Goal: Task Accomplishment & Management: Manage account settings

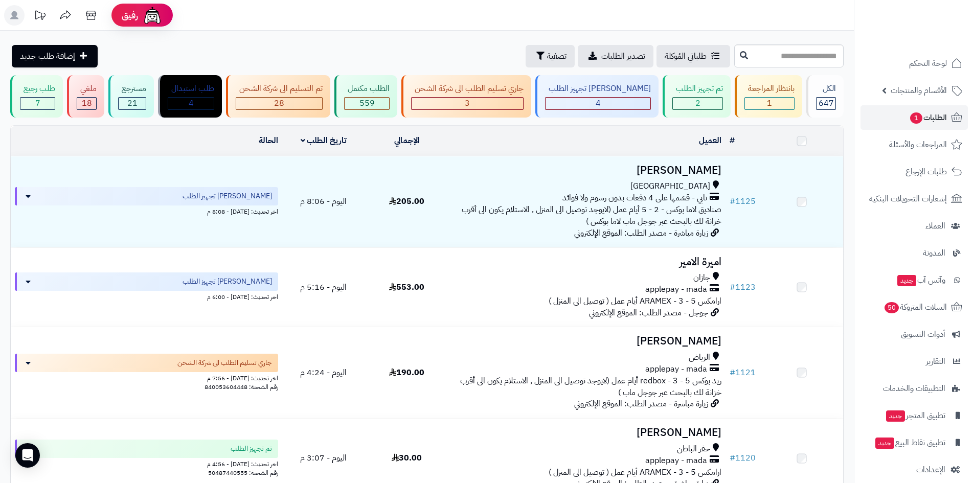
click at [679, 168] on h3 "رفيف الرشيدي" at bounding box center [586, 171] width 269 height 12
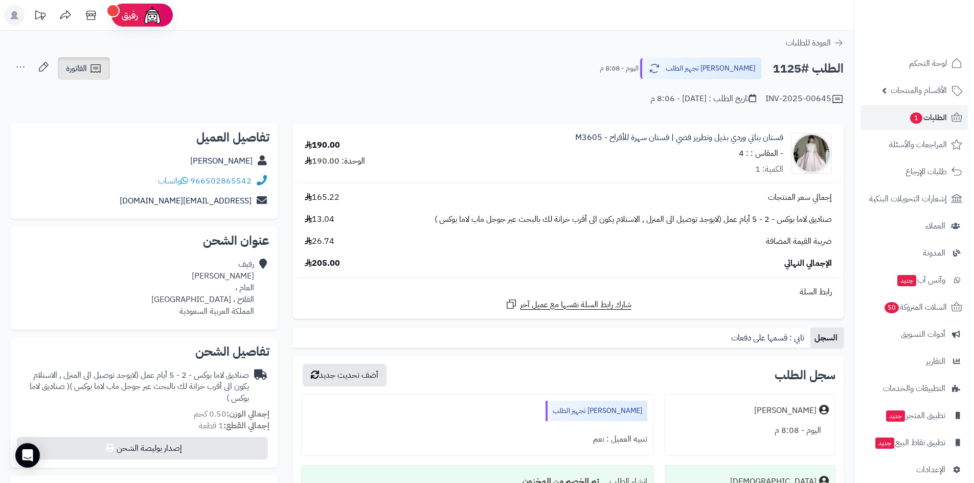
click at [106, 75] on link "الفاتورة" at bounding box center [84, 68] width 52 height 22
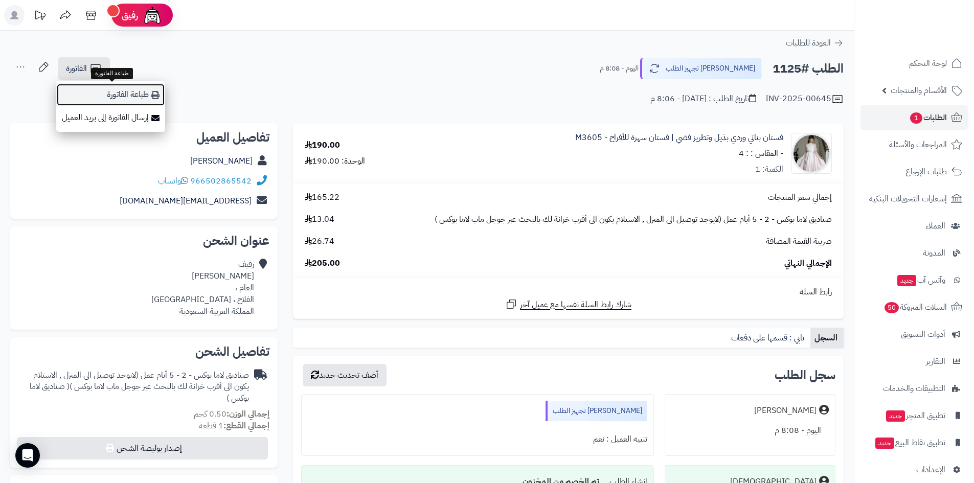
click at [138, 91] on link "طباعة الفاتورة" at bounding box center [110, 94] width 109 height 23
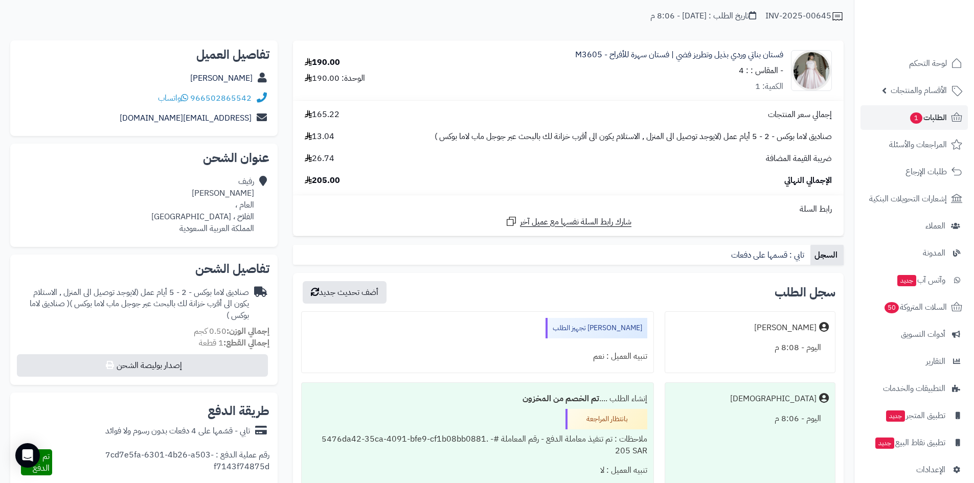
scroll to position [102, 0]
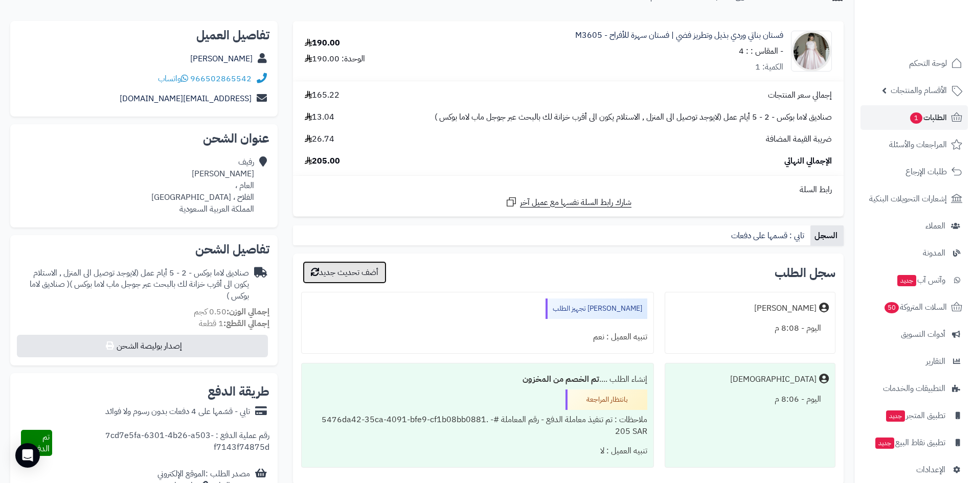
click at [378, 280] on button "أضف تحديث جديد" at bounding box center [345, 272] width 84 height 22
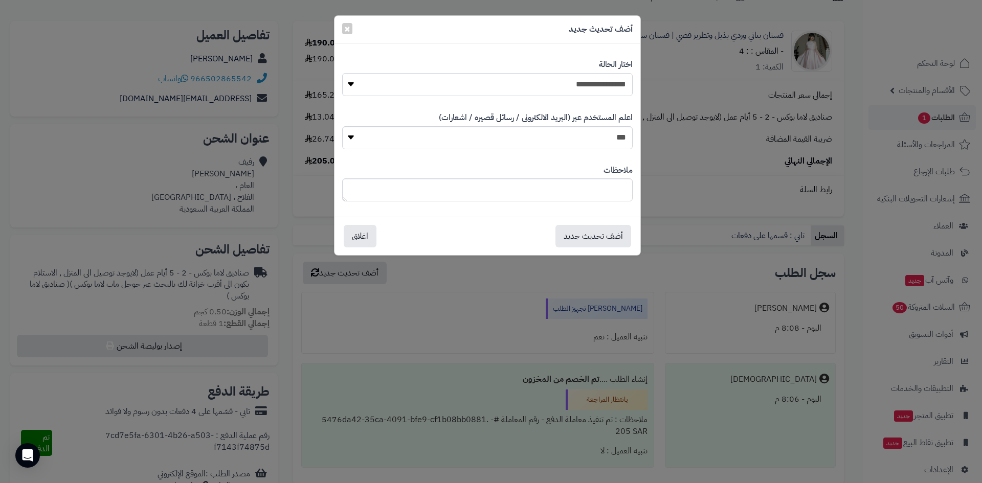
click at [509, 88] on select "**********" at bounding box center [487, 84] width 290 height 23
select select "*"
click at [342, 73] on select "**********" at bounding box center [487, 84] width 290 height 23
click at [561, 230] on button "أضف تحديث جديد" at bounding box center [593, 235] width 76 height 22
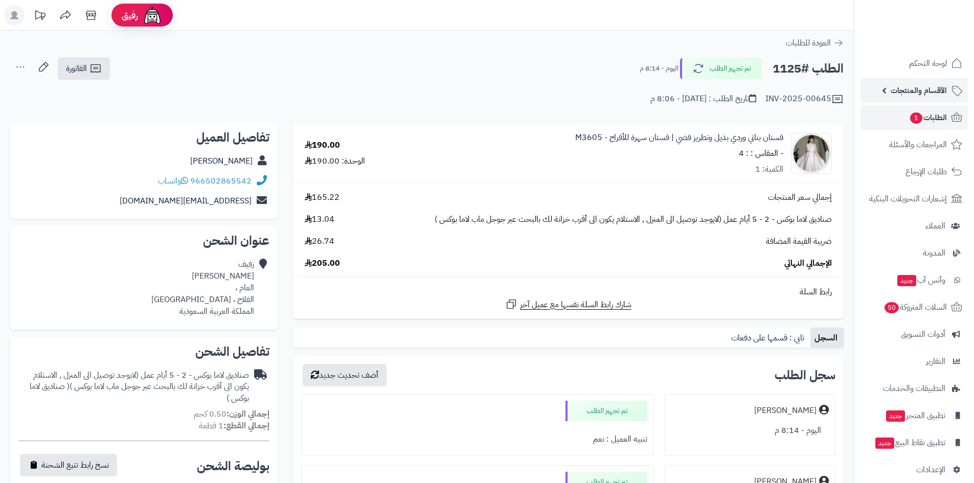
scroll to position [102, 0]
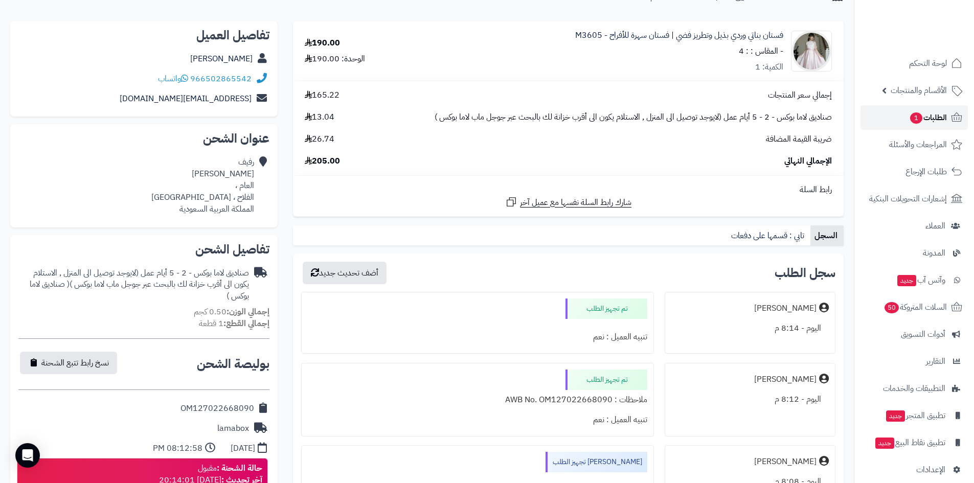
click at [912, 117] on span "1" at bounding box center [916, 117] width 12 height 11
